Goal: Find specific page/section: Find specific page/section

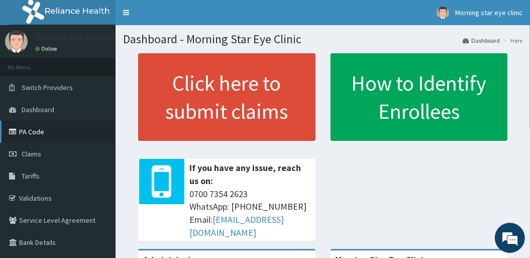
click at [36, 131] on link "PA Code" at bounding box center [58, 132] width 116 height 22
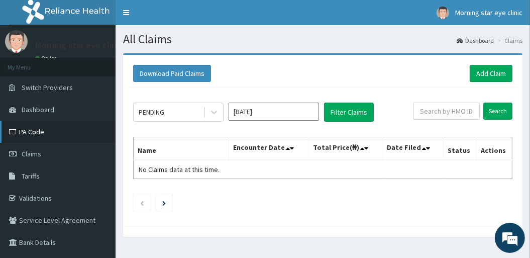
click at [34, 139] on link "PA Code" at bounding box center [58, 132] width 116 height 22
